Goal: Task Accomplishment & Management: Use online tool/utility

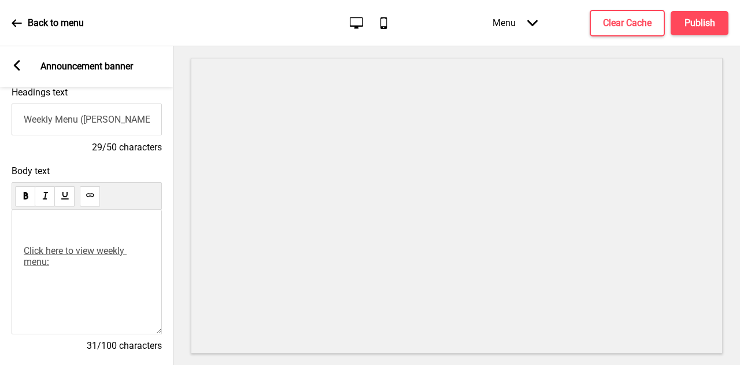
scroll to position [216, 0]
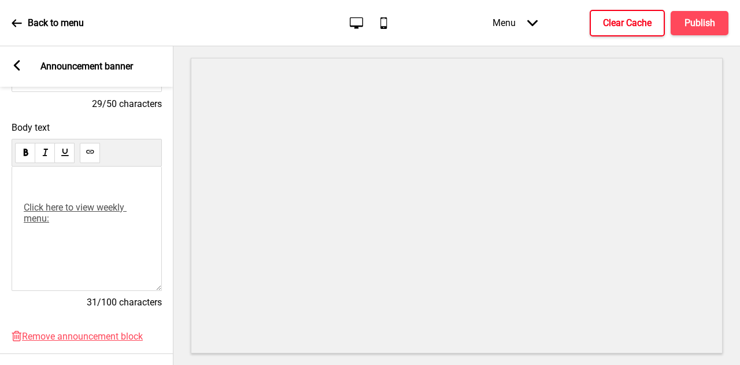
click at [637, 24] on h4 "Clear Cache" at bounding box center [627, 23] width 49 height 13
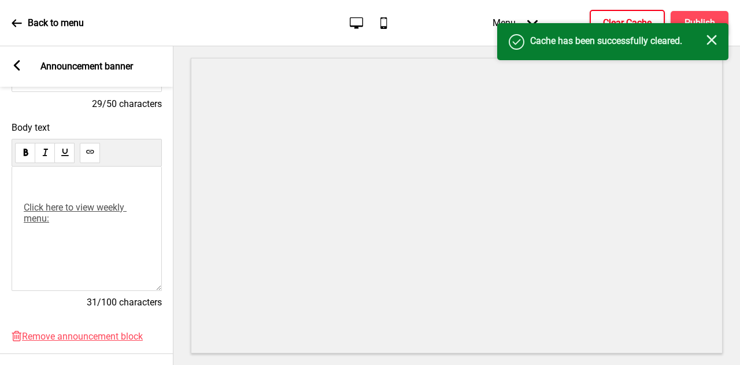
click at [90, 155] on use at bounding box center [90, 151] width 9 height 9
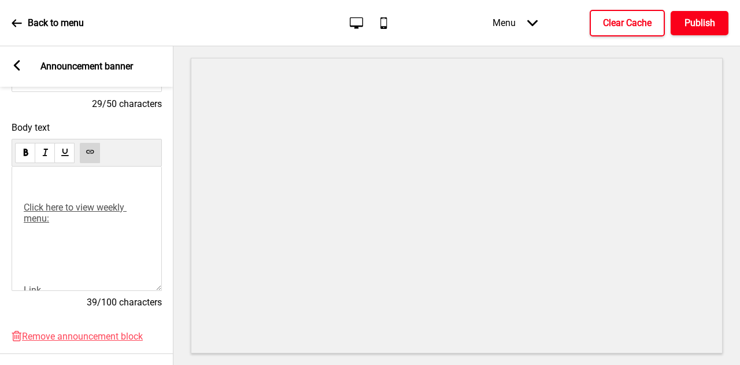
click at [711, 31] on button "Publish" at bounding box center [699, 23] width 58 height 24
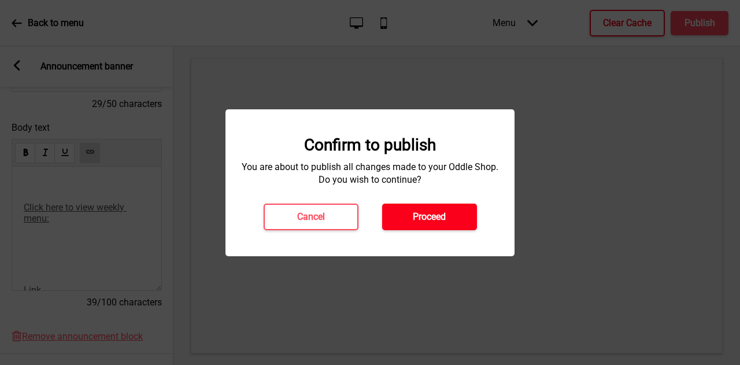
click at [441, 212] on h4 "Proceed" at bounding box center [429, 216] width 33 height 13
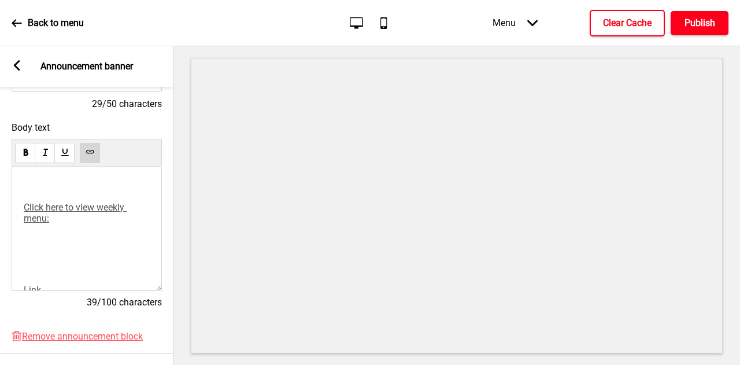
scroll to position [35, 0]
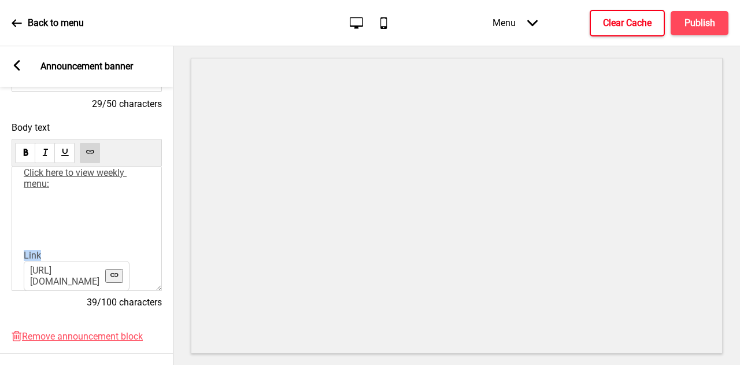
drag, startPoint x: 71, startPoint y: 268, endPoint x: 15, endPoint y: 257, distance: 57.1
click at [15, 257] on div "﻿ ﻿ Click here to view weekly menu: ﻿ ﻿ ﻿ ﻿ Link [URL][DOMAIN_NAME] ﻿" at bounding box center [87, 228] width 150 height 124
click at [129, 220] on p "﻿" at bounding box center [87, 214] width 126 height 11
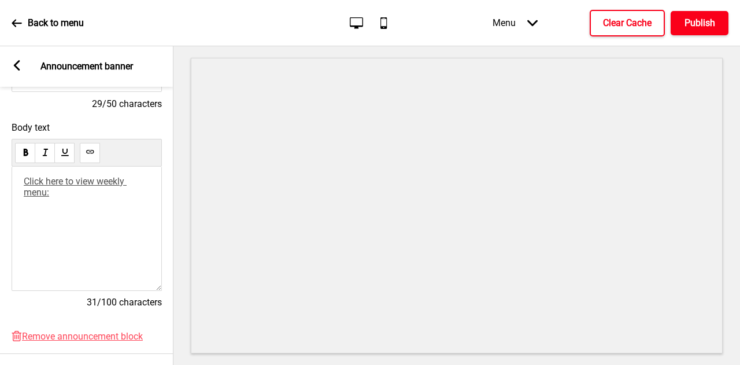
click at [700, 16] on button "Publish" at bounding box center [699, 23] width 58 height 24
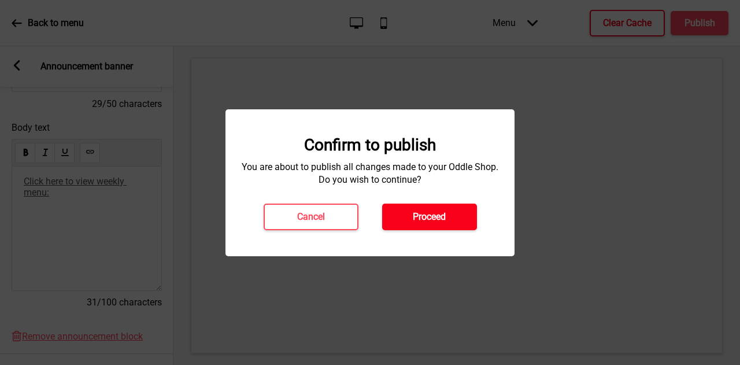
click at [434, 215] on h4 "Proceed" at bounding box center [429, 216] width 33 height 13
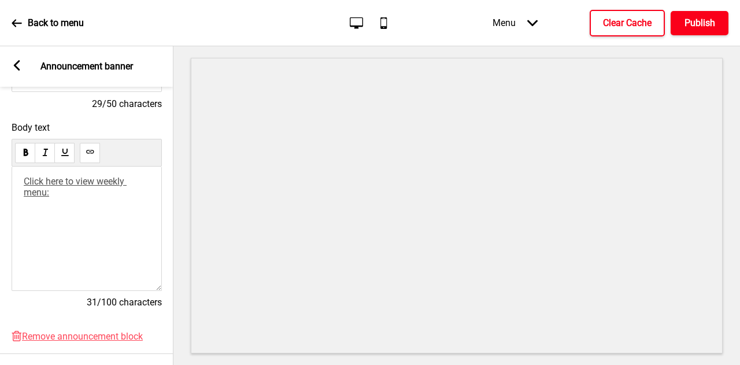
scroll to position [0, 0]
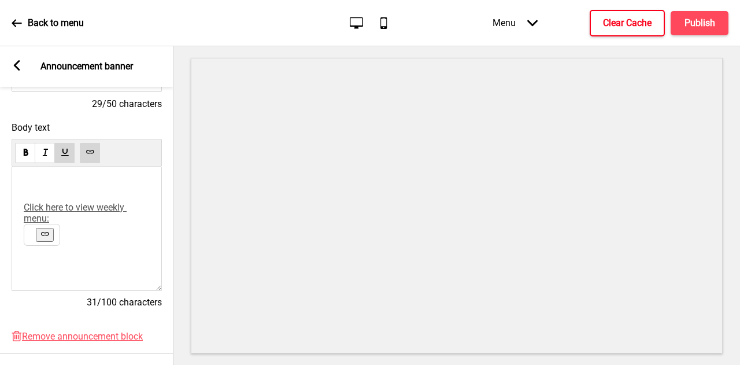
click at [25, 206] on span "Click here to view weekly menu:" at bounding box center [75, 213] width 103 height 22
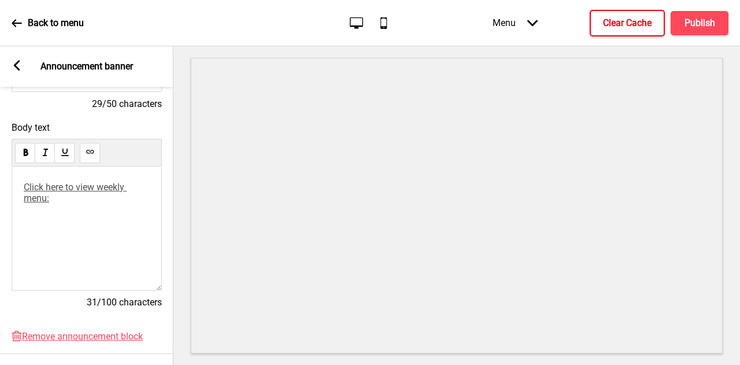
click at [102, 224] on div "﻿ ﻿ ﻿ ﻿ ﻿ Click here to view weekly menu: ﻿ ﻿ ﻿ ﻿ ﻿ ﻿ ﻿" at bounding box center [87, 228] width 126 height 94
click at [90, 161] on button at bounding box center [90, 153] width 20 height 20
drag, startPoint x: 47, startPoint y: 228, endPoint x: 20, endPoint y: 227, distance: 27.8
click at [20, 227] on div "﻿ ﻿ ﻿ ﻿ ﻿ Click here to view weekly menu: ﻿ ﻿ ﻿ Link [URL][DOMAIN_NAME] ﻿ ﻿ ﻿ ﻿…" at bounding box center [87, 228] width 150 height 124
click at [28, 189] on span "Click here to view weekly menu:" at bounding box center [75, 192] width 103 height 22
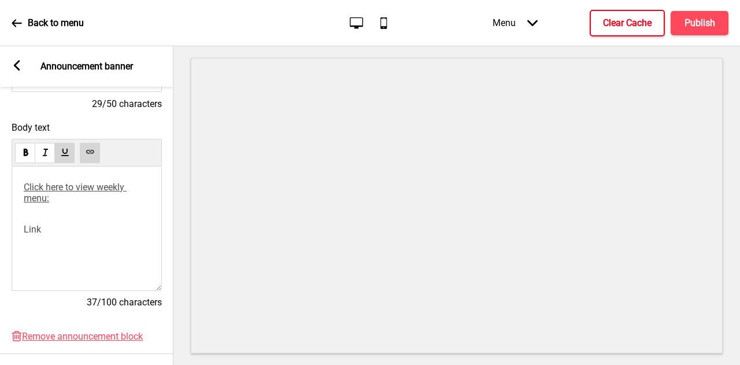
drag, startPoint x: 28, startPoint y: 189, endPoint x: 20, endPoint y: 187, distance: 8.8
click at [20, 187] on div "﻿ ﻿ ﻿ ﻿ ﻿ Click here to view weekly menu: ﻿ ﻿ ﻿ Link ﻿ ﻿ ﻿ ﻿ ﻿" at bounding box center [87, 228] width 150 height 124
drag, startPoint x: 24, startPoint y: 190, endPoint x: 77, endPoint y: 199, distance: 54.1
click at [77, 199] on p "﻿ ﻿ ﻿ ﻿ ﻿ Click here to view weekly menu: ﻿ ﻿" at bounding box center [87, 197] width 126 height 33
click at [43, 221] on button at bounding box center [45, 214] width 18 height 14
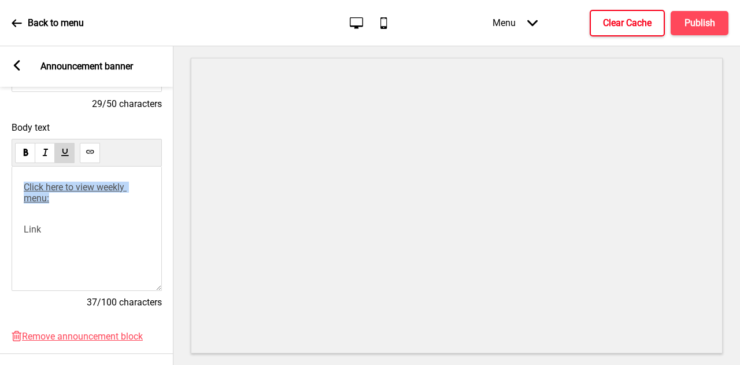
drag, startPoint x: 62, startPoint y: 187, endPoint x: 45, endPoint y: 190, distance: 17.6
click at [45, 190] on span "Click here to view weekly menu:" at bounding box center [75, 192] width 103 height 22
drag, startPoint x: 23, startPoint y: 235, endPoint x: 74, endPoint y: 228, distance: 51.3
click at [60, 235] on div "﻿ ﻿ ﻿ ﻿ Click here to view weekly menu: ﻿ ﻿ Link ﻿ ﻿ ﻿ ﻿ ﻿" at bounding box center [87, 228] width 150 height 124
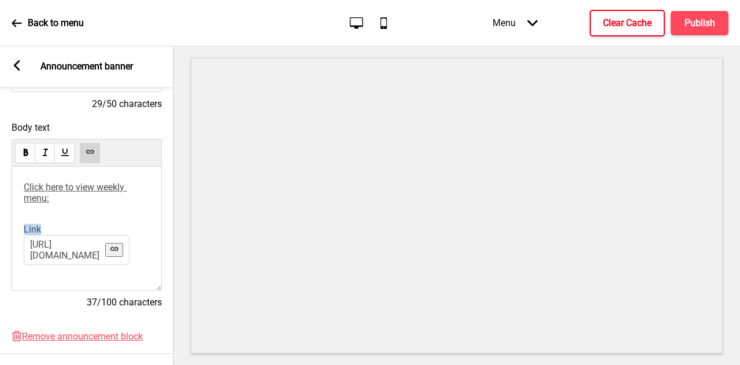
drag, startPoint x: 74, startPoint y: 228, endPoint x: 0, endPoint y: 227, distance: 74.0
click at [0, 227] on div "Body text ﻿ ﻿ ﻿ ﻿ Click here to view weekly menu: ﻿ ﻿ Link [URL][DOMAIN_NAME] ﻿…" at bounding box center [86, 220] width 173 height 209
click at [120, 179] on div "﻿ ﻿ ﻿ ﻿ Click here to view weekly menu: ﻿ ﻿ ﻿ [URL][DOMAIN_NAME] ﻿ ﻿ ﻿ ﻿ ﻿" at bounding box center [87, 228] width 150 height 124
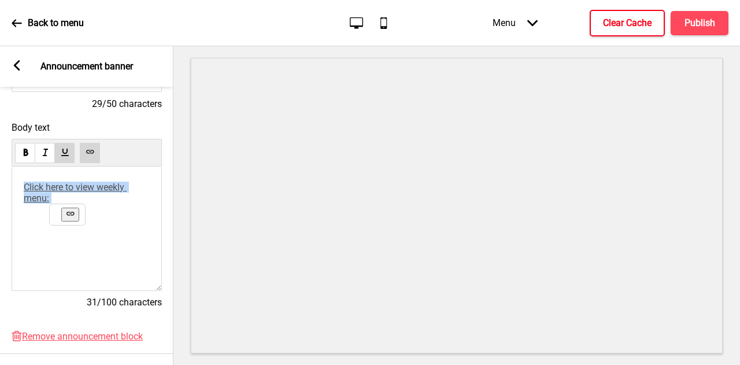
drag, startPoint x: 60, startPoint y: 209, endPoint x: 21, endPoint y: 189, distance: 43.9
click at [21, 189] on div "﻿ ﻿ ﻿ ﻿ Click here to view weekly menu: ﻿ ﻿ ﻿ ﻿ ﻿ ﻿ ﻿ ﻿" at bounding box center [87, 228] width 150 height 124
click at [67, 218] on use at bounding box center [70, 213] width 9 height 9
click at [80, 159] on button at bounding box center [90, 153] width 20 height 20
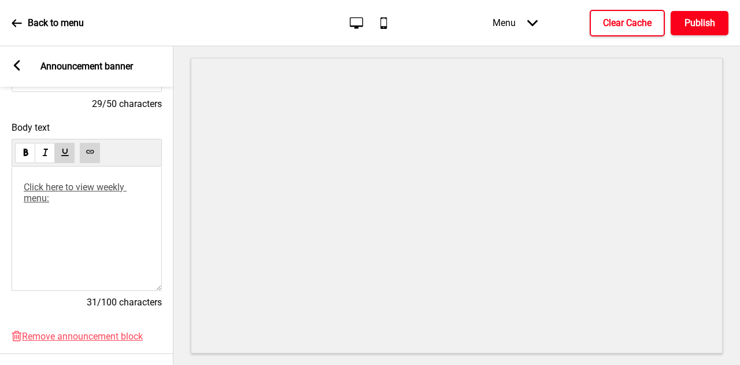
click at [692, 24] on h4 "Publish" at bounding box center [699, 23] width 31 height 13
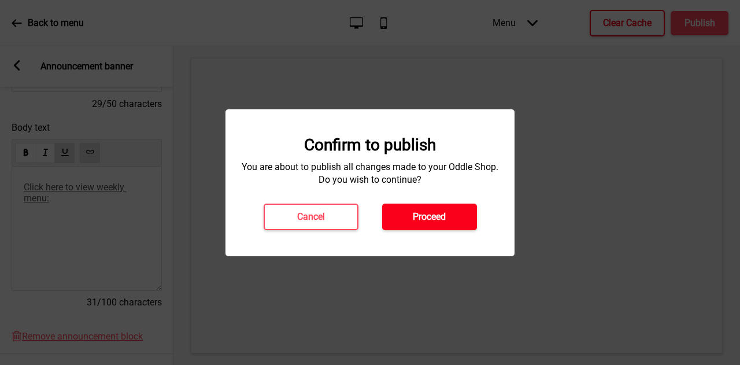
click at [436, 220] on h4 "Proceed" at bounding box center [429, 216] width 33 height 13
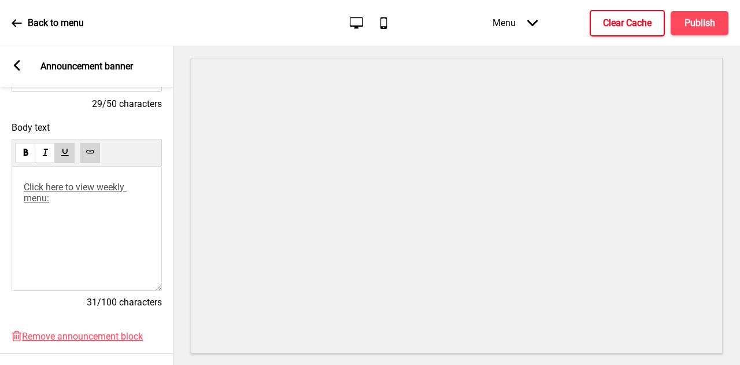
click at [621, 22] on h4 "Clear Cache" at bounding box center [627, 23] width 49 height 13
click at [46, 203] on span "Click here to view weekly menu:" at bounding box center [75, 192] width 103 height 22
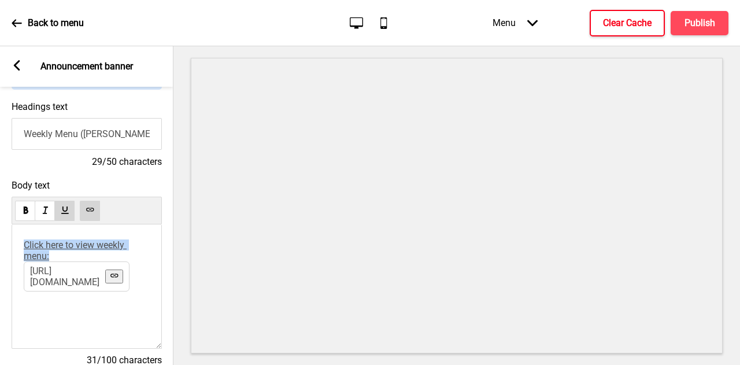
scroll to position [273, 0]
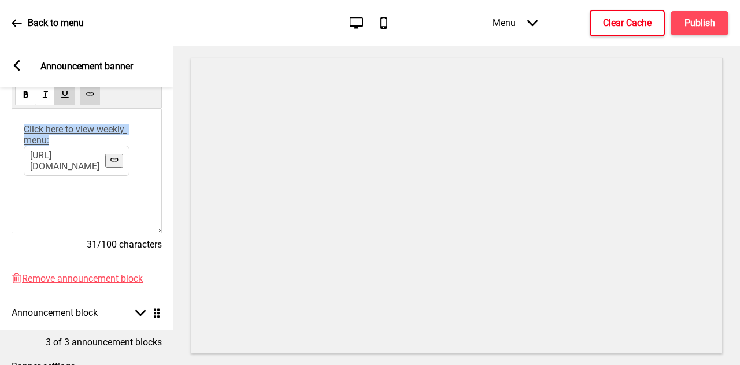
click at [49, 172] on link "[URL][DOMAIN_NAME]" at bounding box center [64, 161] width 69 height 22
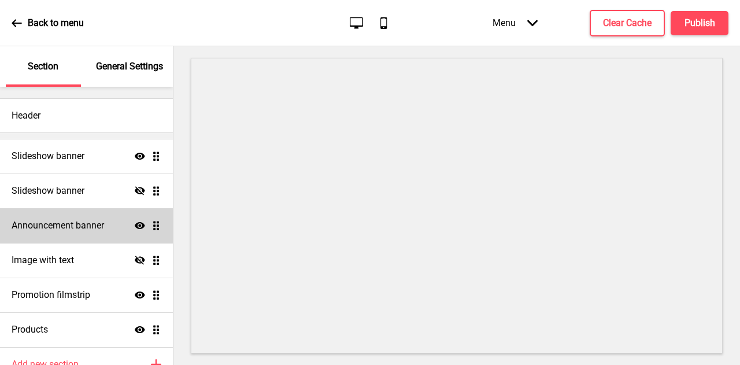
click at [83, 240] on div "Announcement banner Show Drag" at bounding box center [86, 225] width 173 height 35
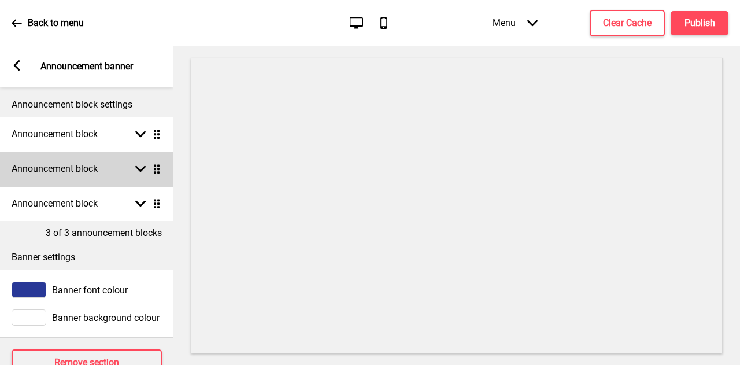
click at [145, 168] on rect at bounding box center [140, 169] width 10 height 10
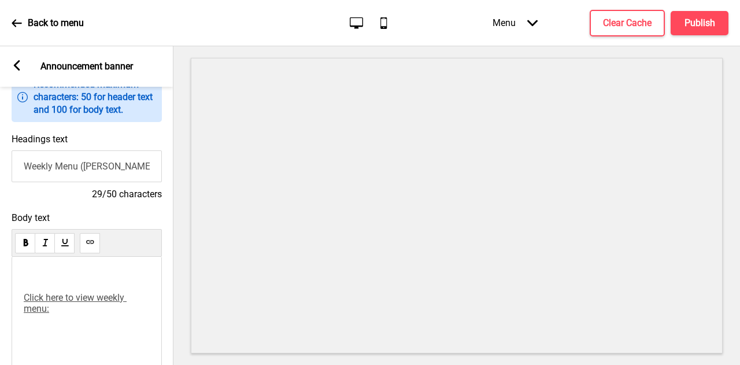
scroll to position [173, 0]
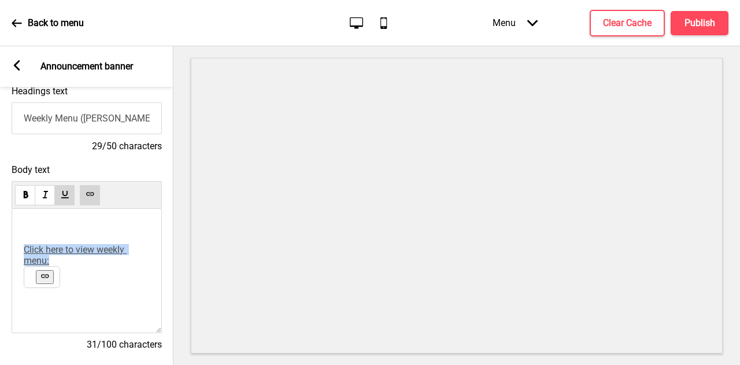
drag, startPoint x: 24, startPoint y: 252, endPoint x: 58, endPoint y: 270, distance: 38.0
click at [58, 266] on p "Click here to view weekly menu:" at bounding box center [87, 255] width 126 height 22
click at [46, 284] on button at bounding box center [45, 277] width 18 height 14
click at [88, 198] on use at bounding box center [90, 194] width 9 height 9
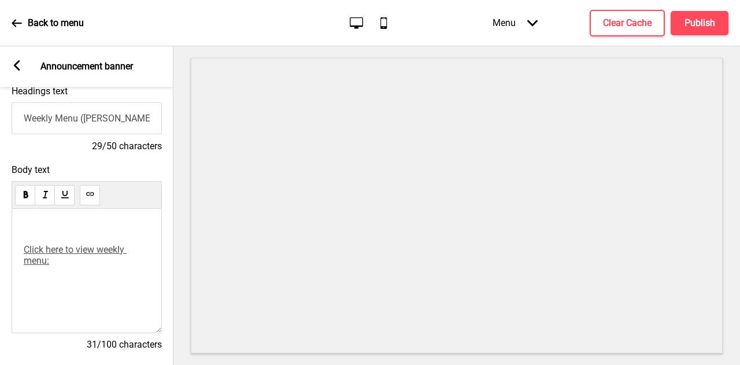
click at [25, 251] on span "Click here to view weekly menu:" at bounding box center [75, 255] width 103 height 22
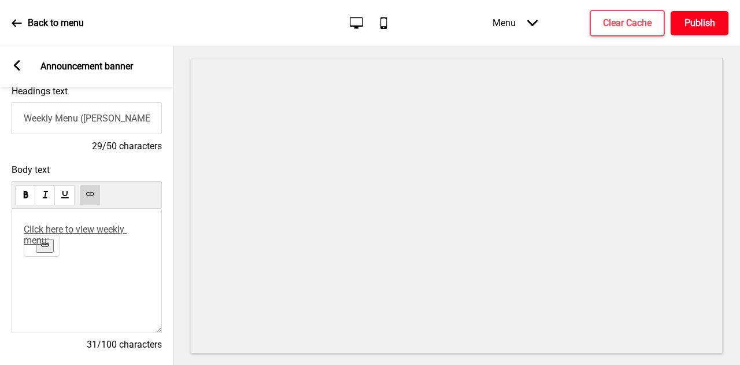
click at [706, 24] on h4 "Publish" at bounding box center [699, 23] width 31 height 13
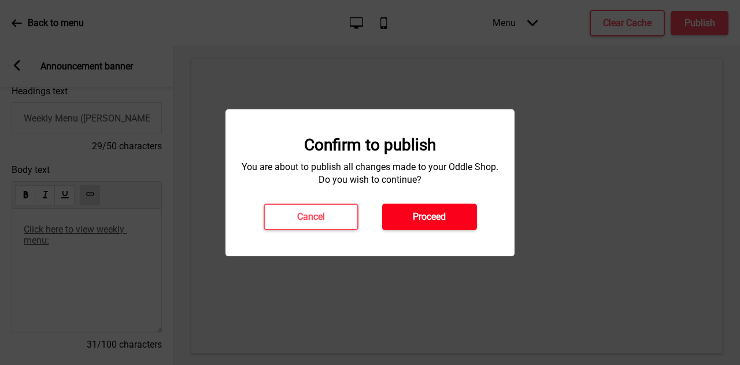
click at [474, 214] on button "Proceed" at bounding box center [429, 216] width 95 height 27
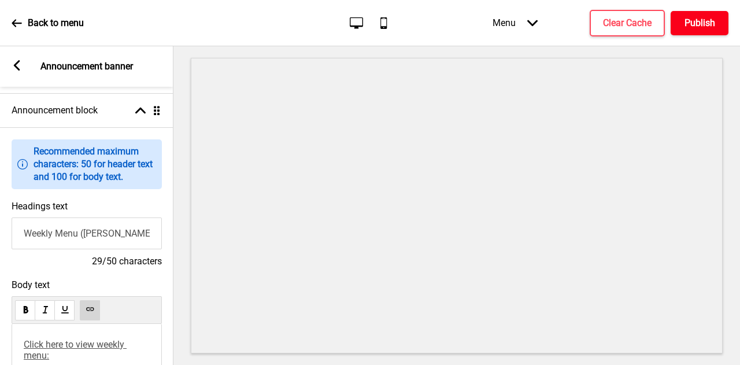
scroll to position [58, 0]
click at [22, 24] on div "Back to menu" at bounding box center [48, 23] width 72 height 31
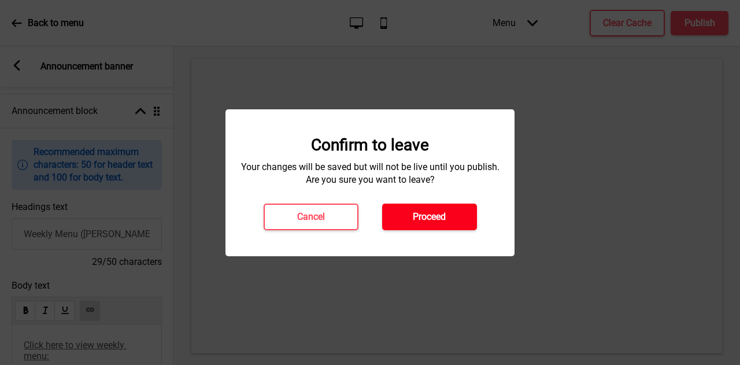
click at [411, 207] on button "Proceed" at bounding box center [429, 216] width 95 height 27
